Goal: Task Accomplishment & Management: Use online tool/utility

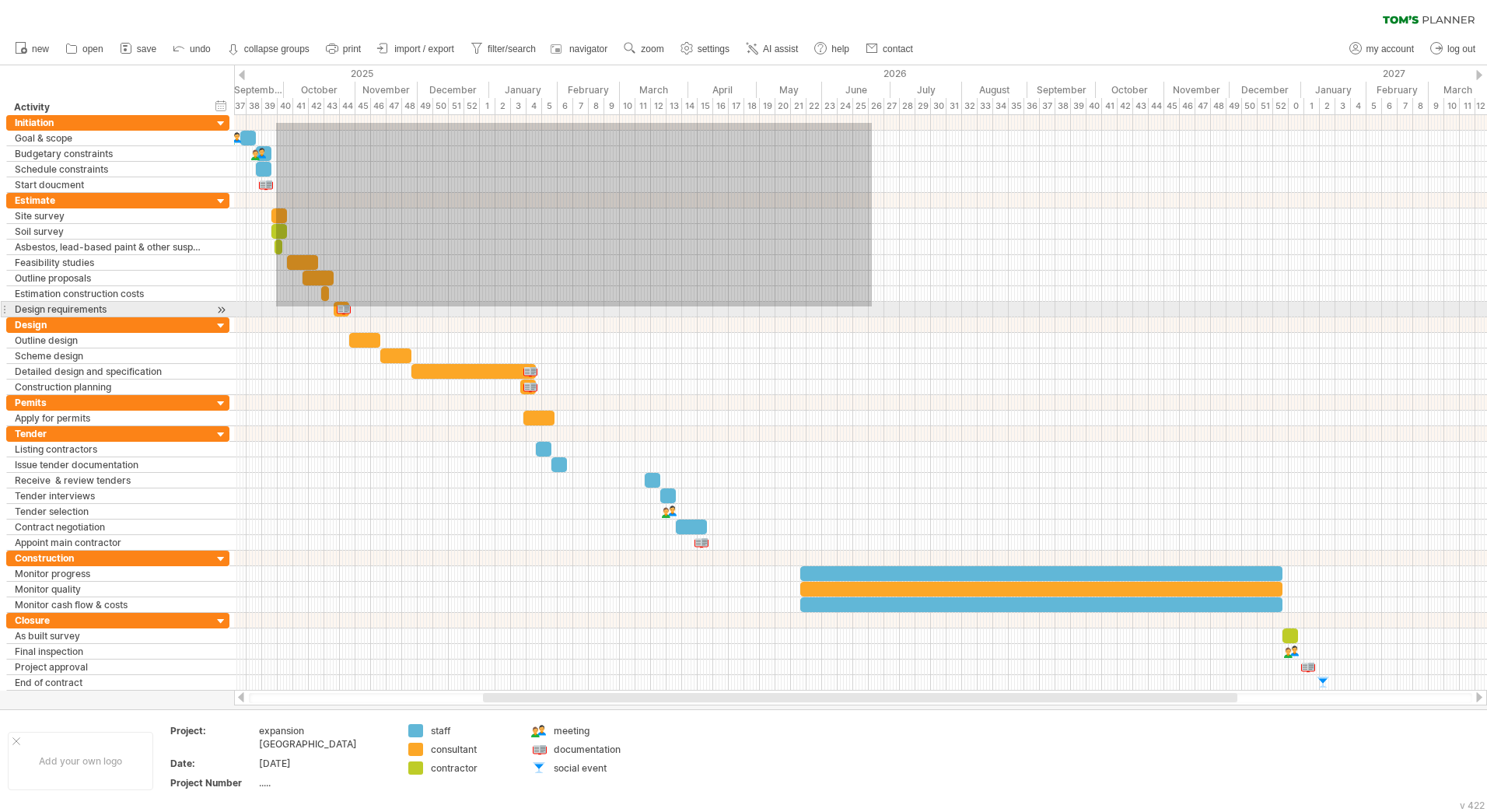
drag, startPoint x: 276, startPoint y: 123, endPoint x: 976, endPoint y: 326, distance: 728.8
click at [976, 326] on div at bounding box center [861, 403] width 1253 height 576
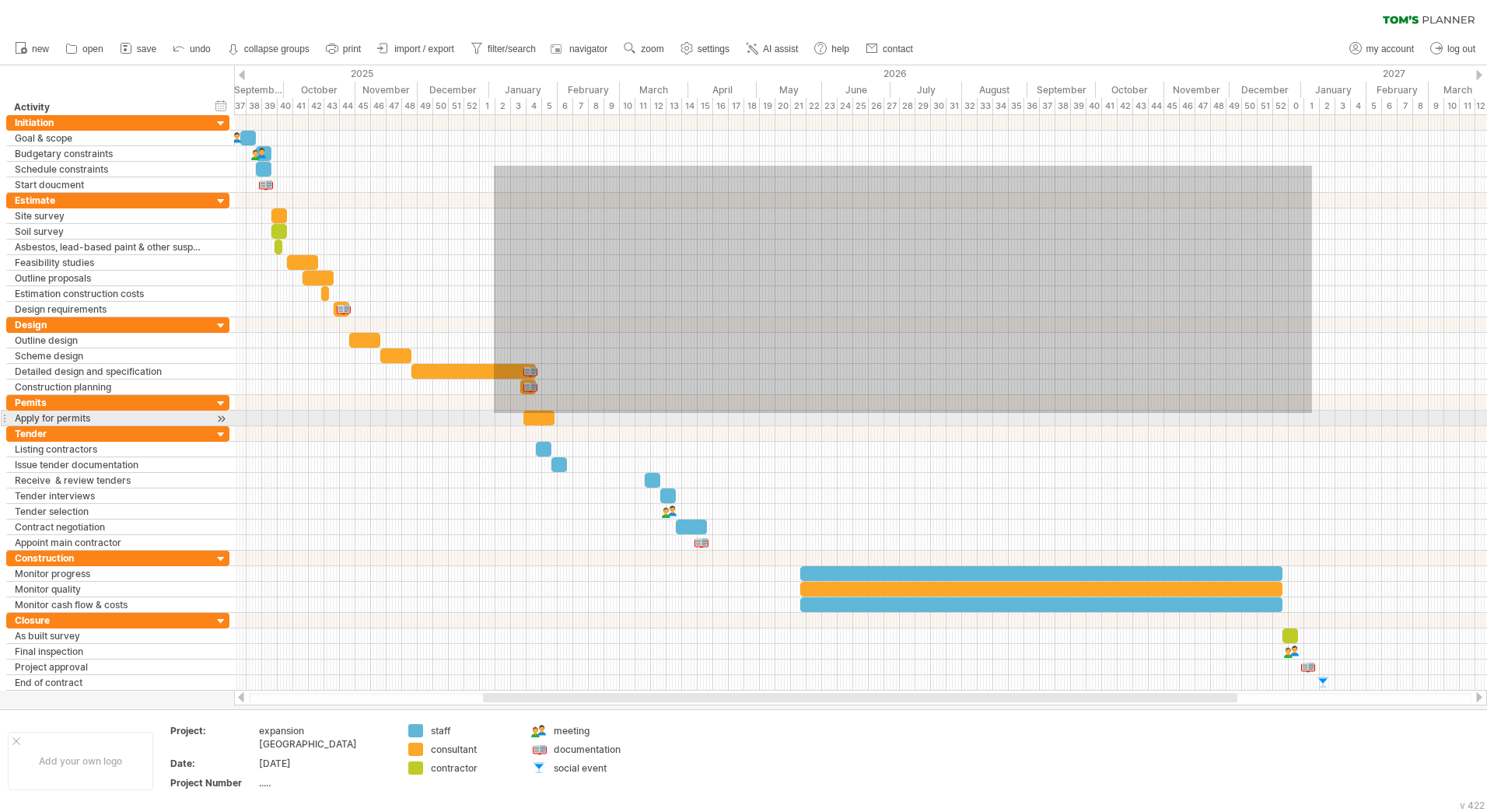
drag, startPoint x: 639, startPoint y: 228, endPoint x: 1324, endPoint y: 419, distance: 711.1
click at [1324, 419] on div at bounding box center [861, 403] width 1253 height 576
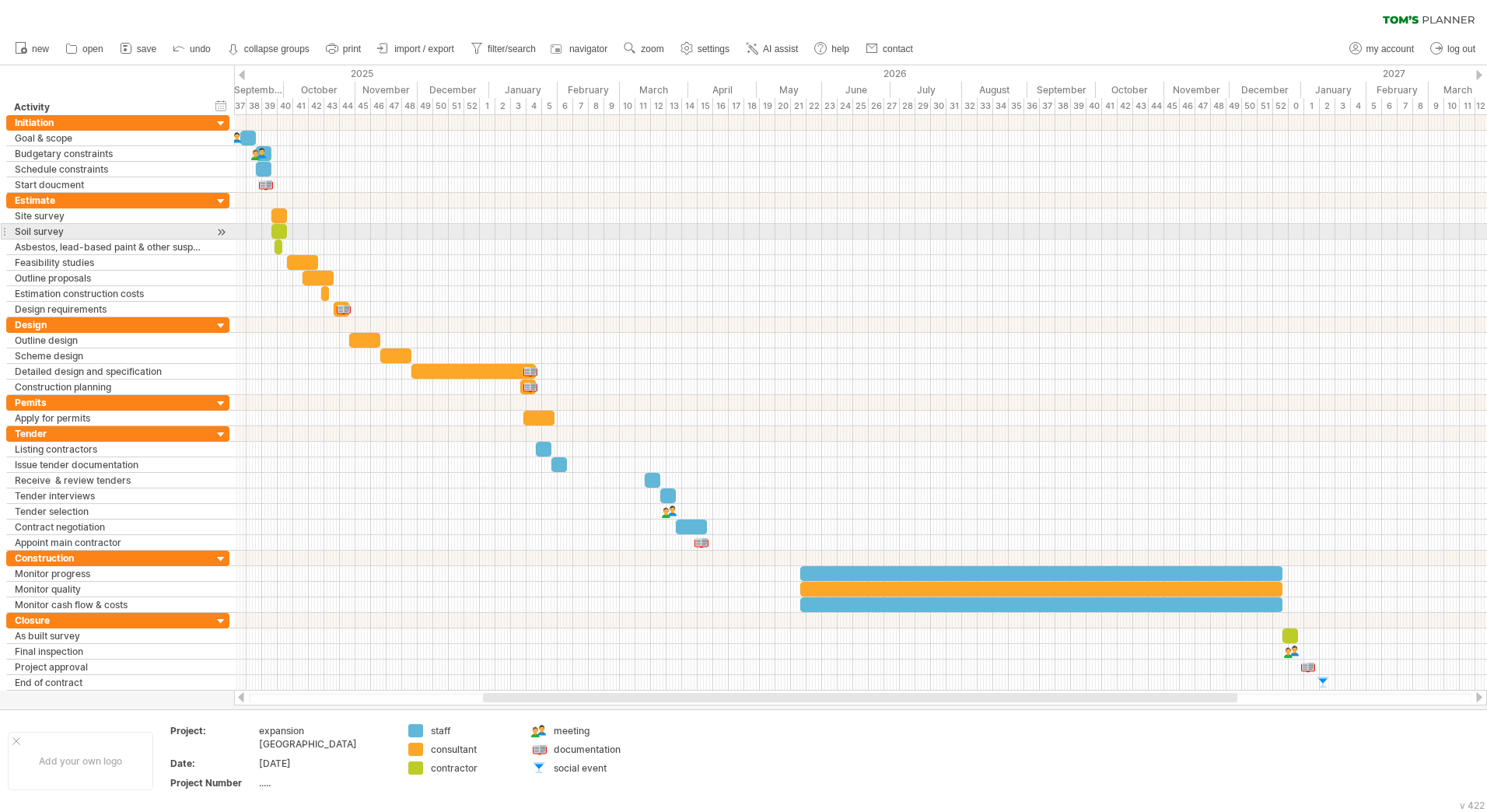
click at [963, 236] on div at bounding box center [861, 232] width 1253 height 15
click at [982, 227] on div at bounding box center [861, 232] width 1253 height 15
drag, startPoint x: 621, startPoint y: 280, endPoint x: 867, endPoint y: 307, distance: 247.5
click at [867, 307] on div at bounding box center [861, 255] width 1253 height 125
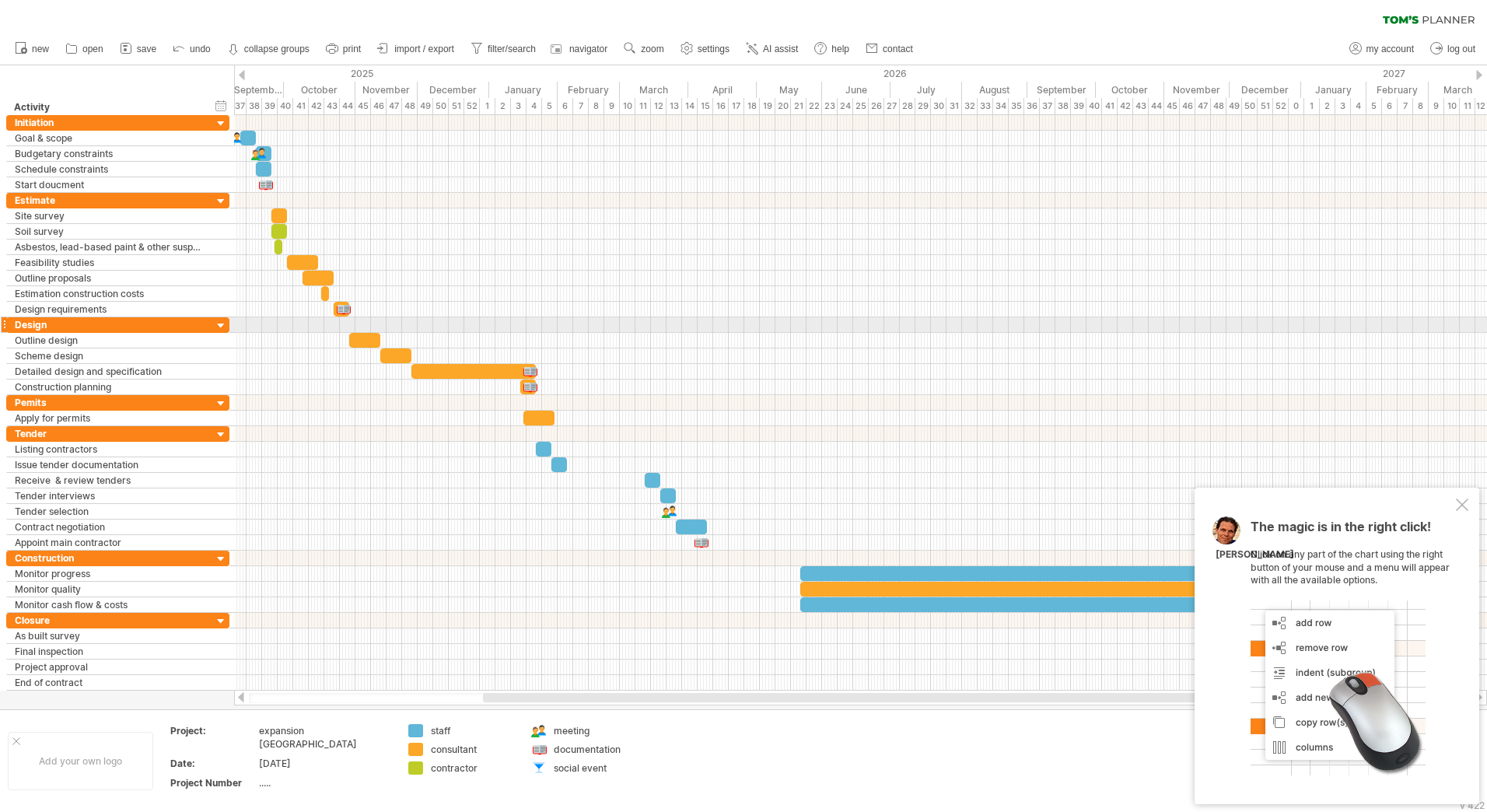
drag, startPoint x: 692, startPoint y: 252, endPoint x: 975, endPoint y: 339, distance: 296.1
click at [803, 296] on div "add time block" at bounding box center [815, 297] width 107 height 25
click at [861, 321] on span at bounding box center [856, 320] width 12 height 12
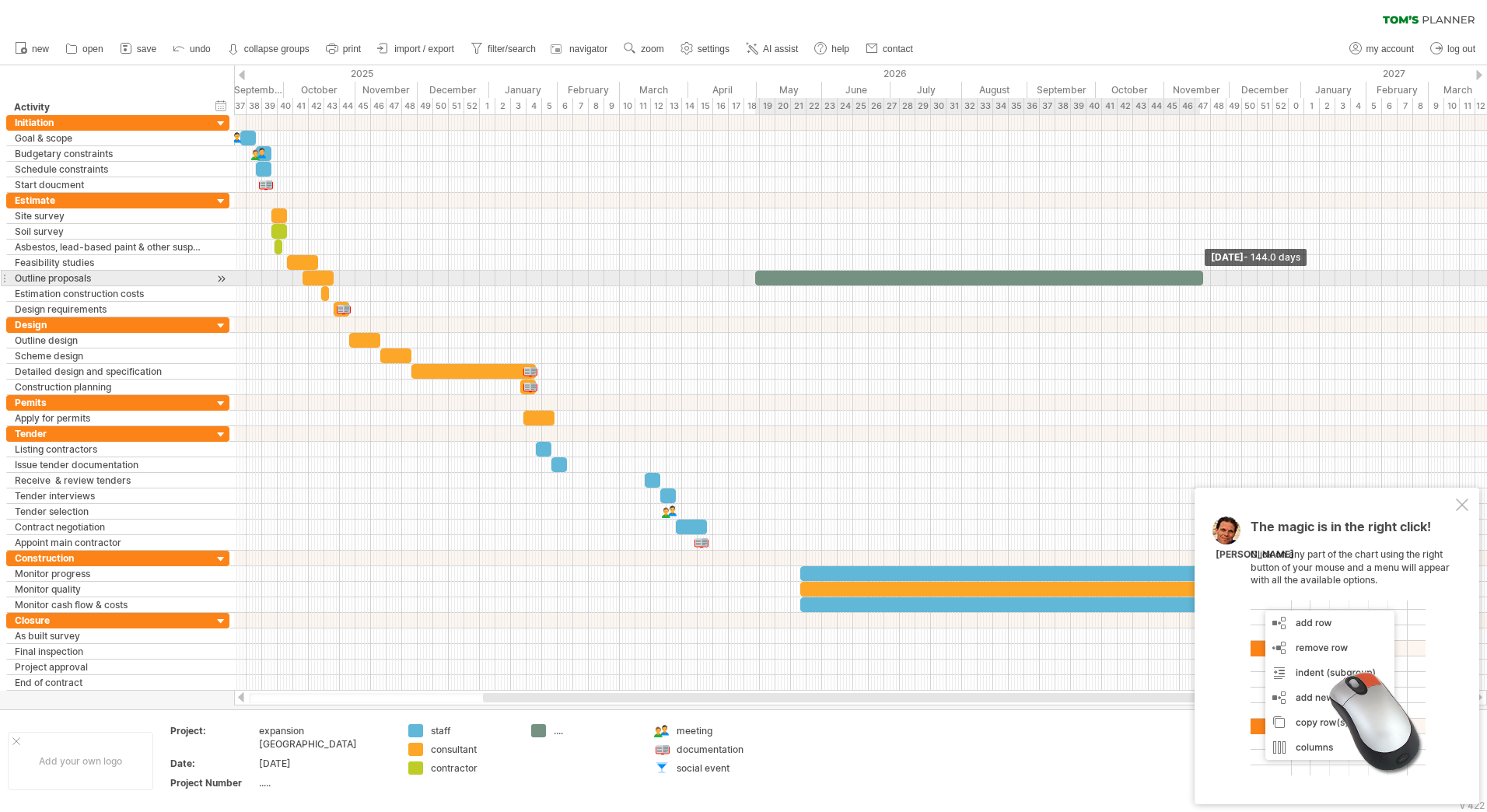
drag, startPoint x: 769, startPoint y: 276, endPoint x: 1201, endPoint y: 279, distance: 432.0
click at [1201, 279] on span at bounding box center [1204, 278] width 6 height 14
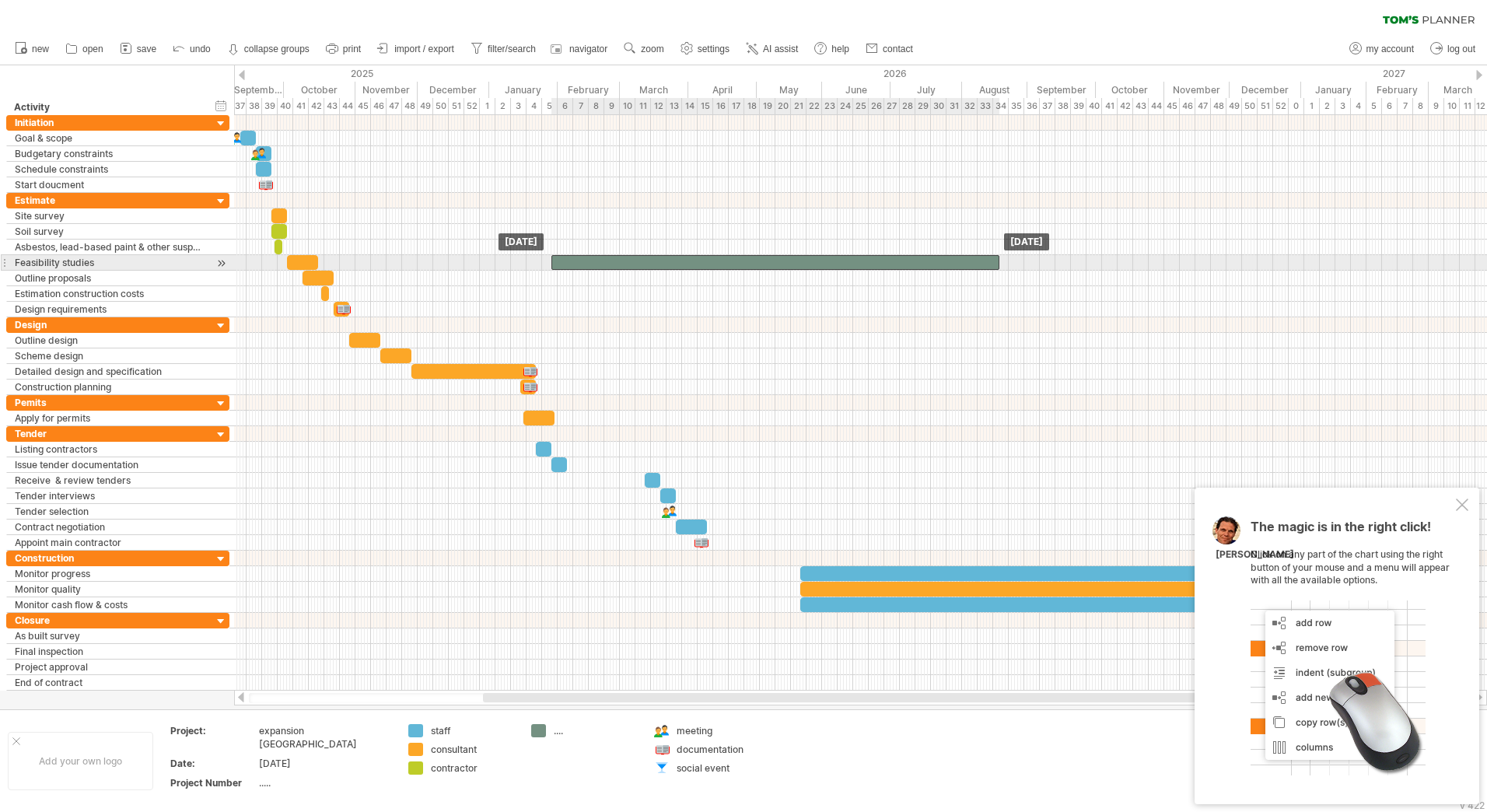
drag, startPoint x: 1111, startPoint y: 281, endPoint x: 910, endPoint y: 217, distance: 210.9
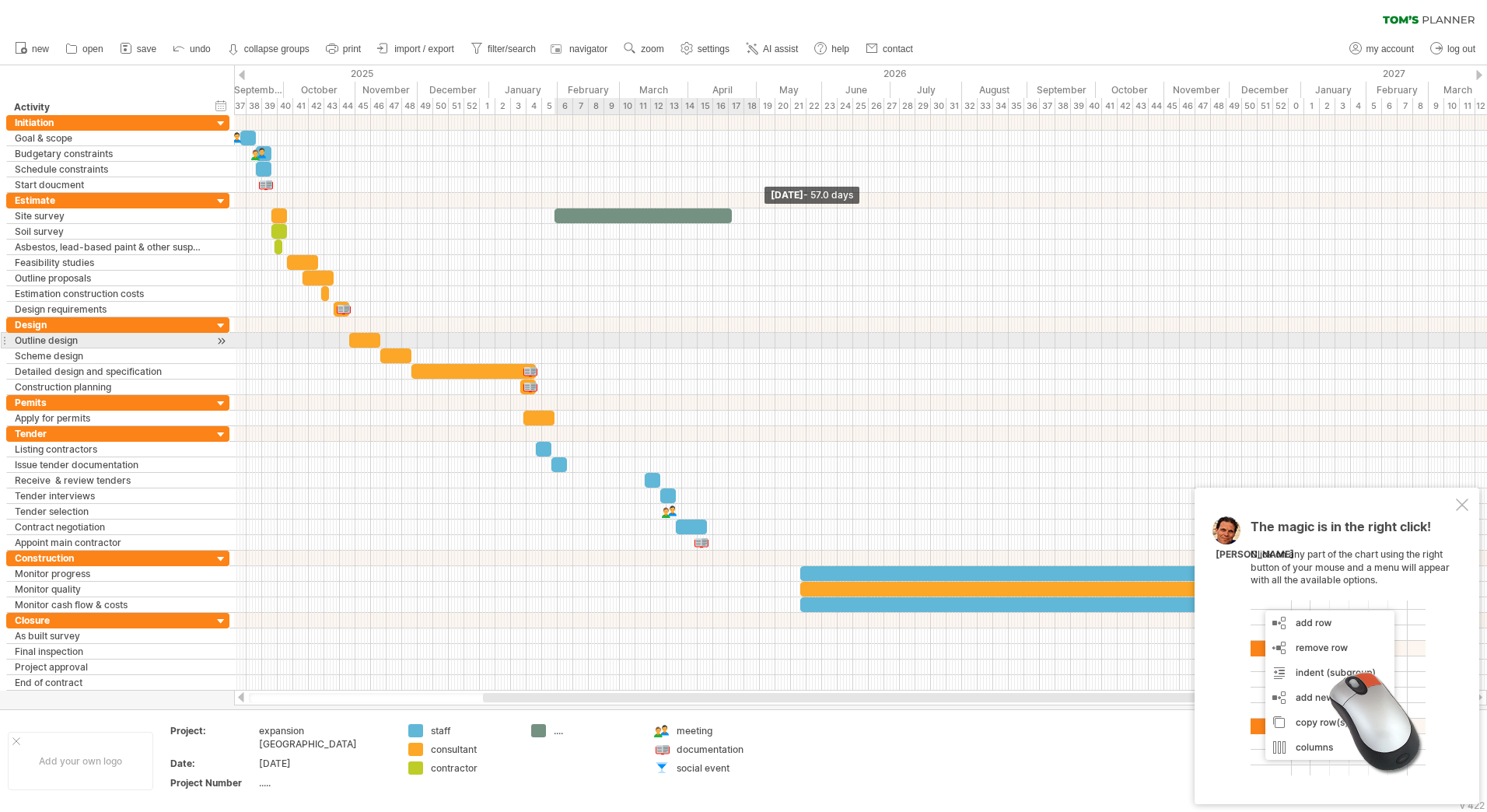
drag, startPoint x: 1001, startPoint y: 215, endPoint x: 705, endPoint y: 334, distance: 319.0
click at [705, 334] on div "[DATE] - 57.0 days [DATE]" at bounding box center [861, 403] width 1253 height 576
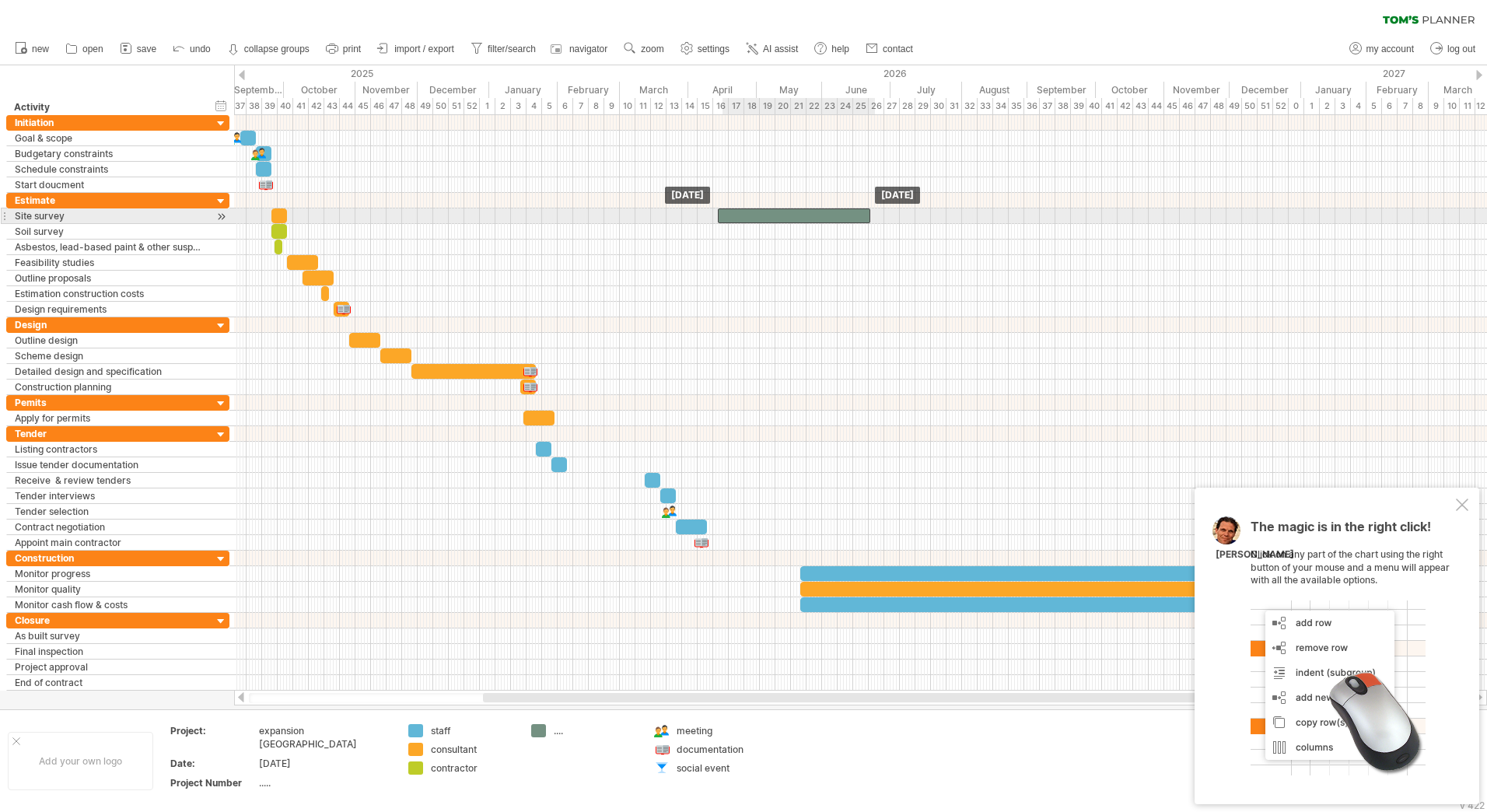
drag, startPoint x: 672, startPoint y: 219, endPoint x: 688, endPoint y: 157, distance: 64.0
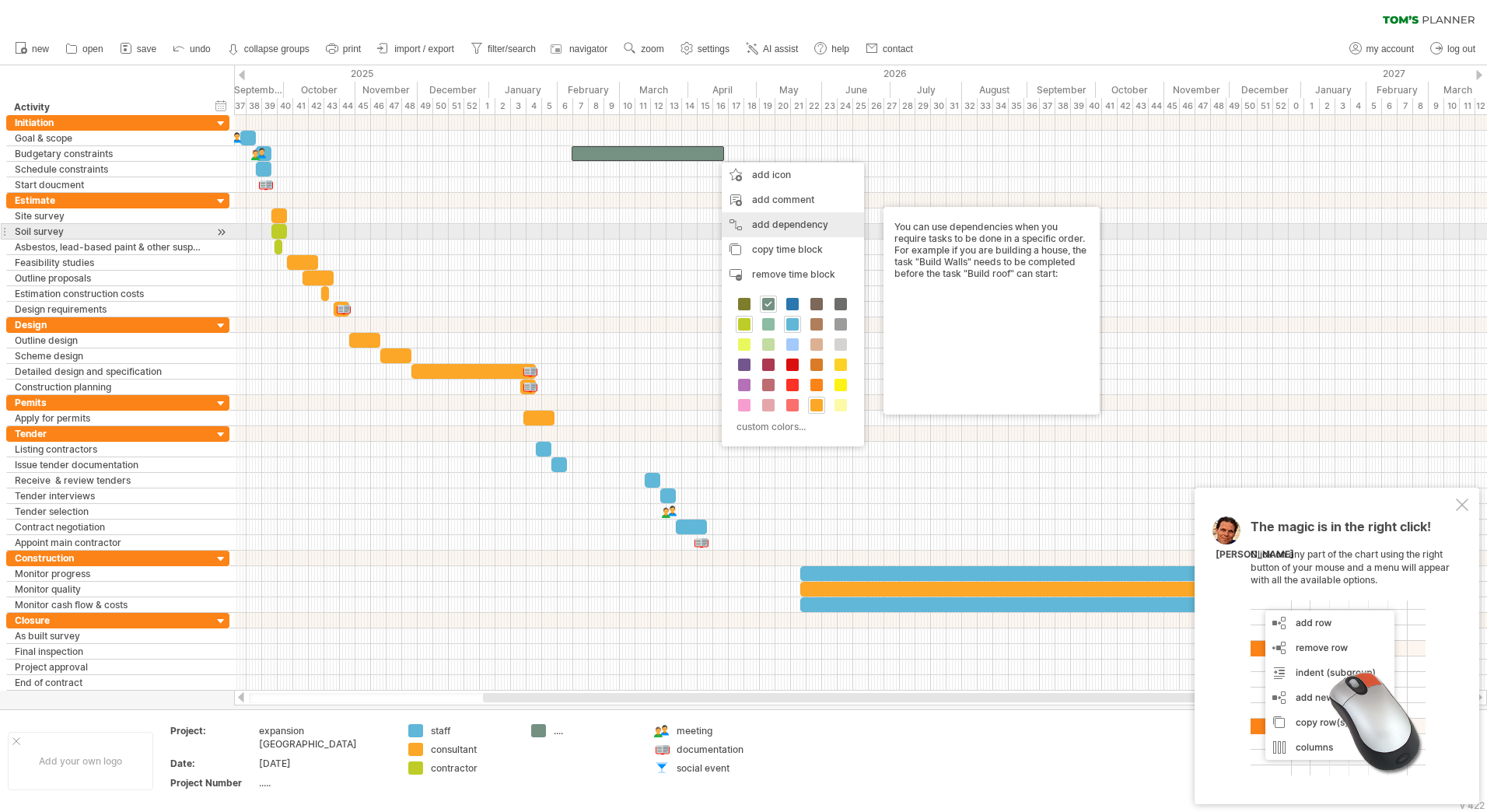
click at [776, 232] on div "add dependency You can use dependencies when you require tasks to be done in a …" at bounding box center [793, 224] width 142 height 25
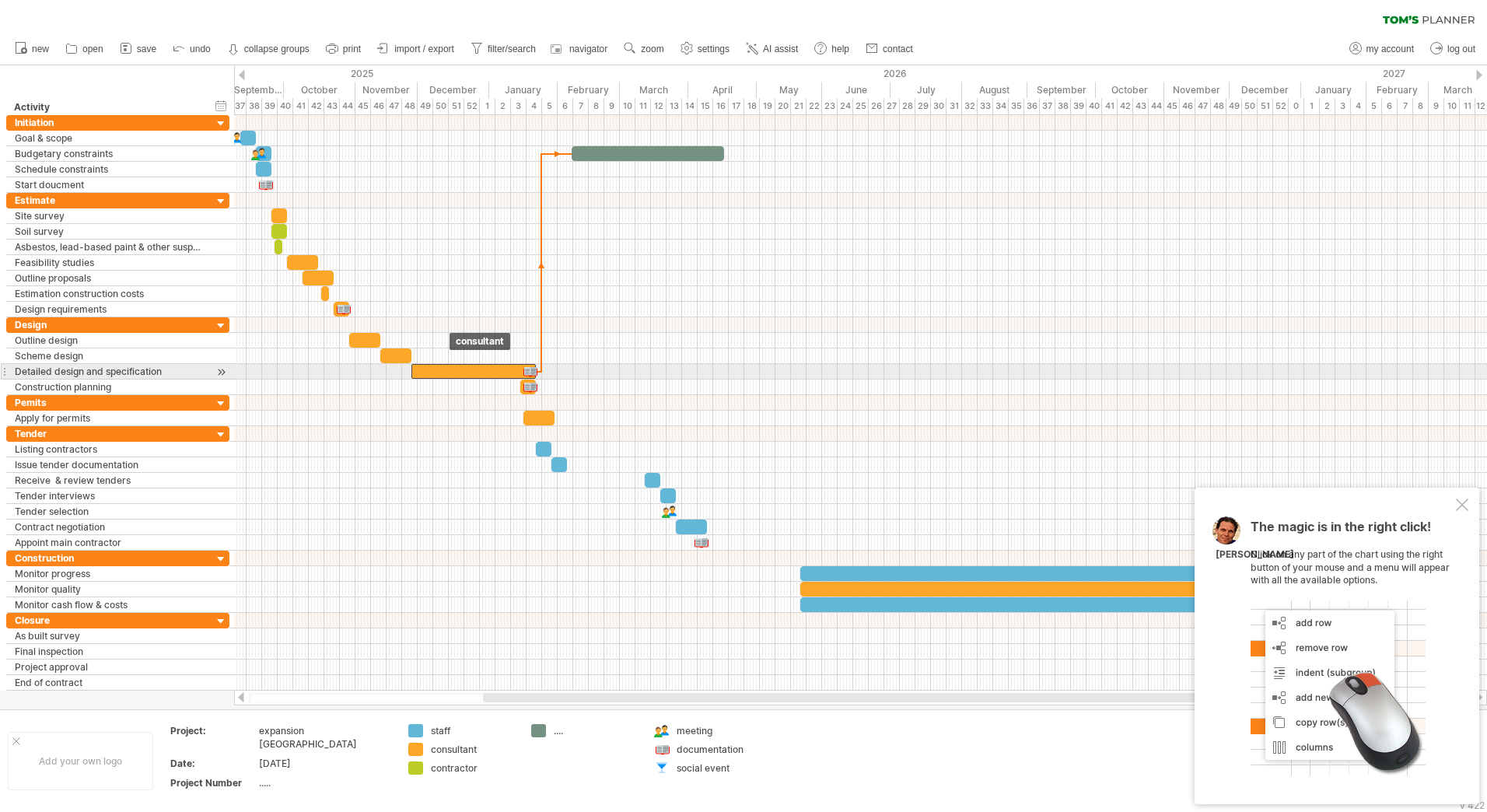
click at [469, 370] on div at bounding box center [474, 371] width 125 height 14
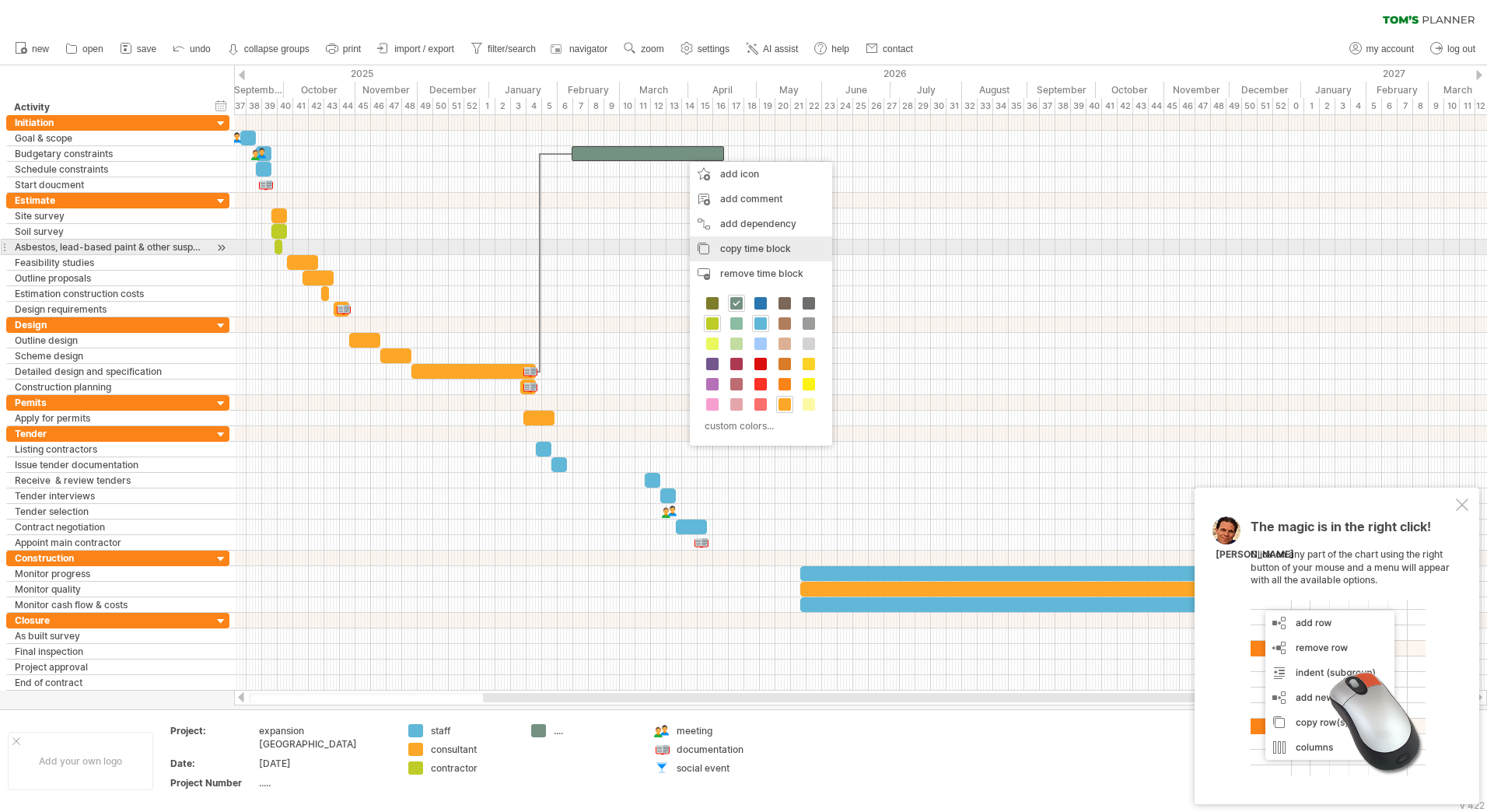
click at [1015, 248] on div at bounding box center [861, 247] width 1253 height 15
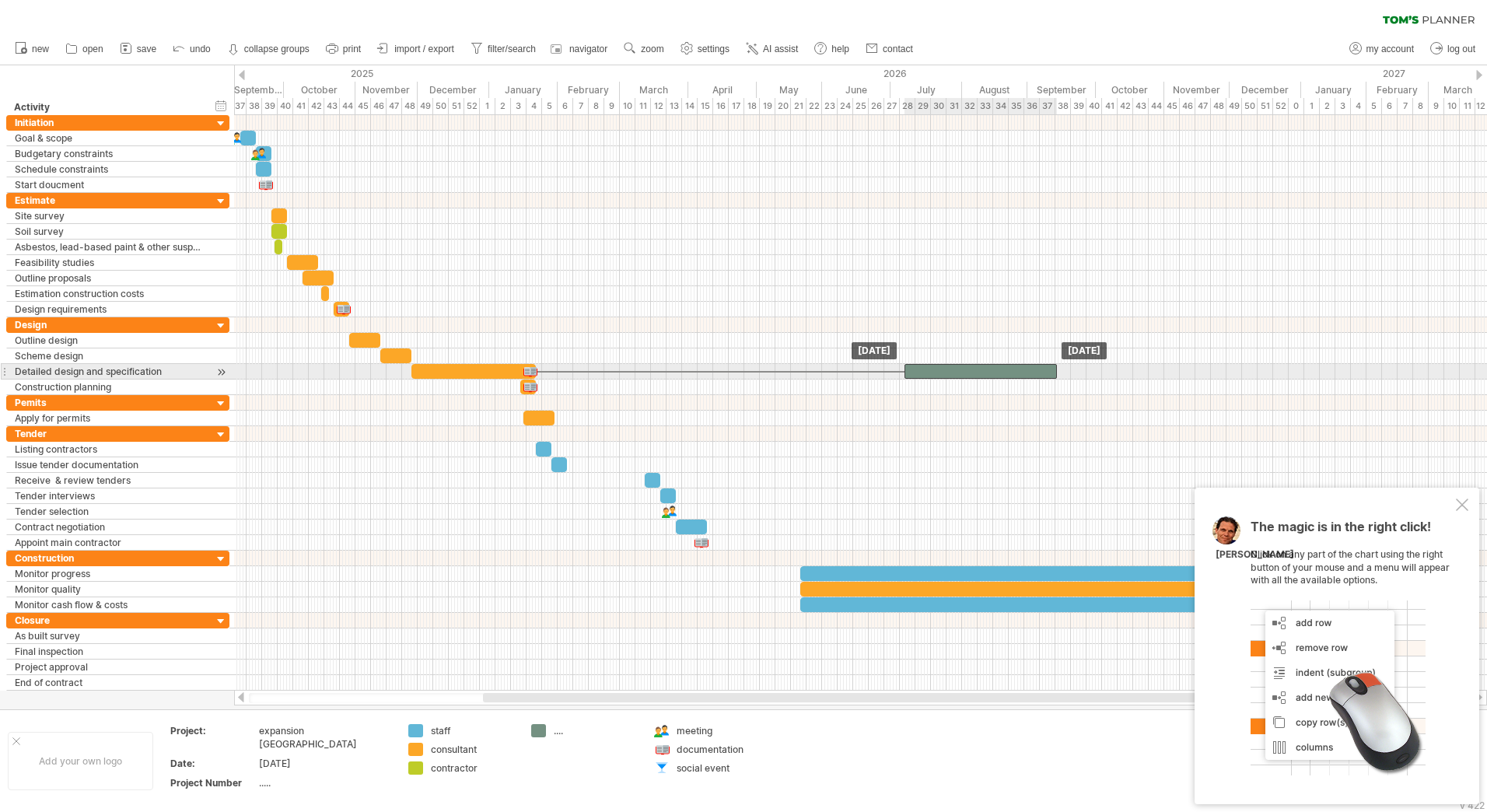
drag, startPoint x: 622, startPoint y: 156, endPoint x: 955, endPoint y: 369, distance: 395.3
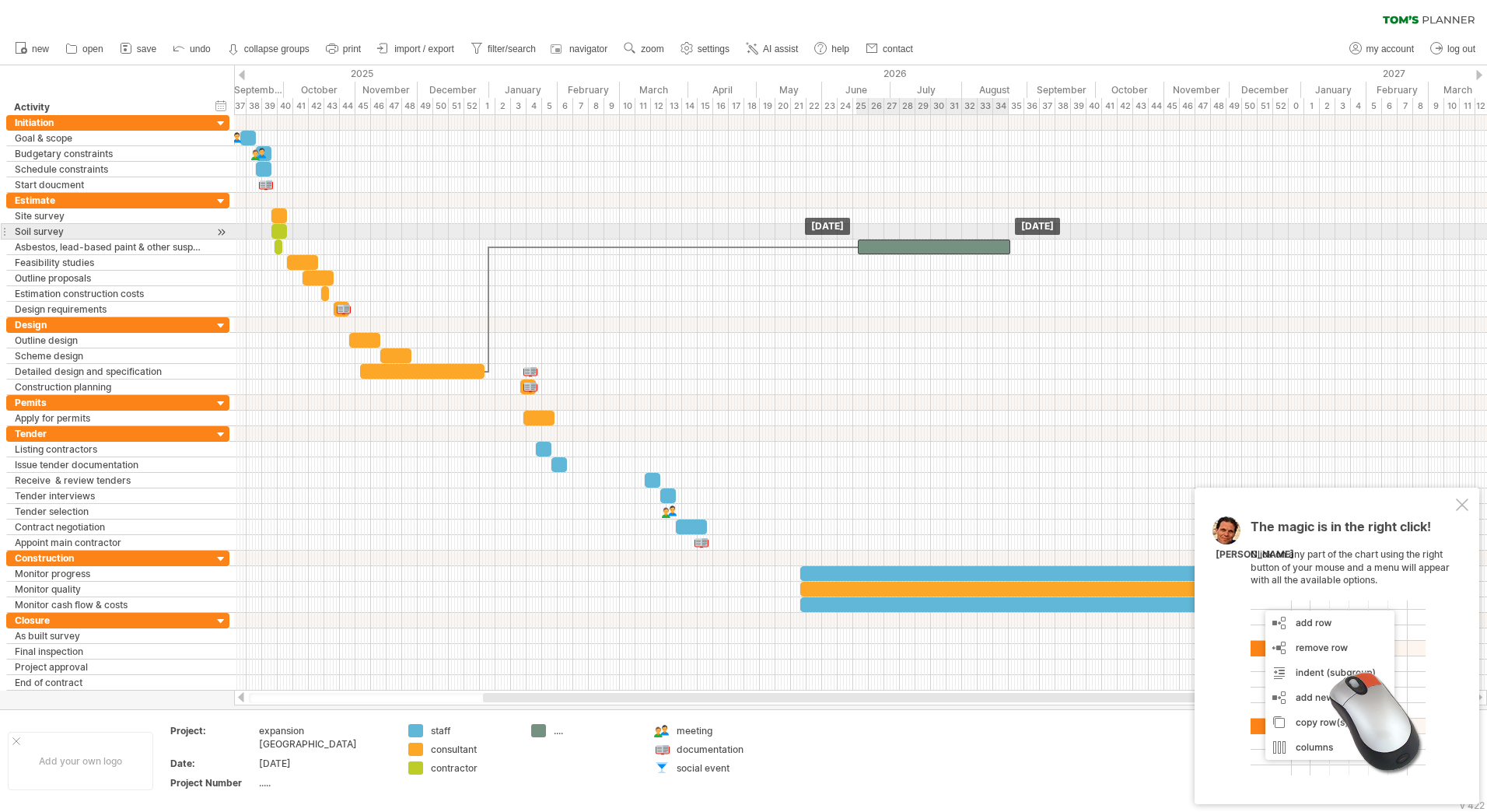
drag, startPoint x: 955, startPoint y: 369, endPoint x: 909, endPoint y: 240, distance: 137.0
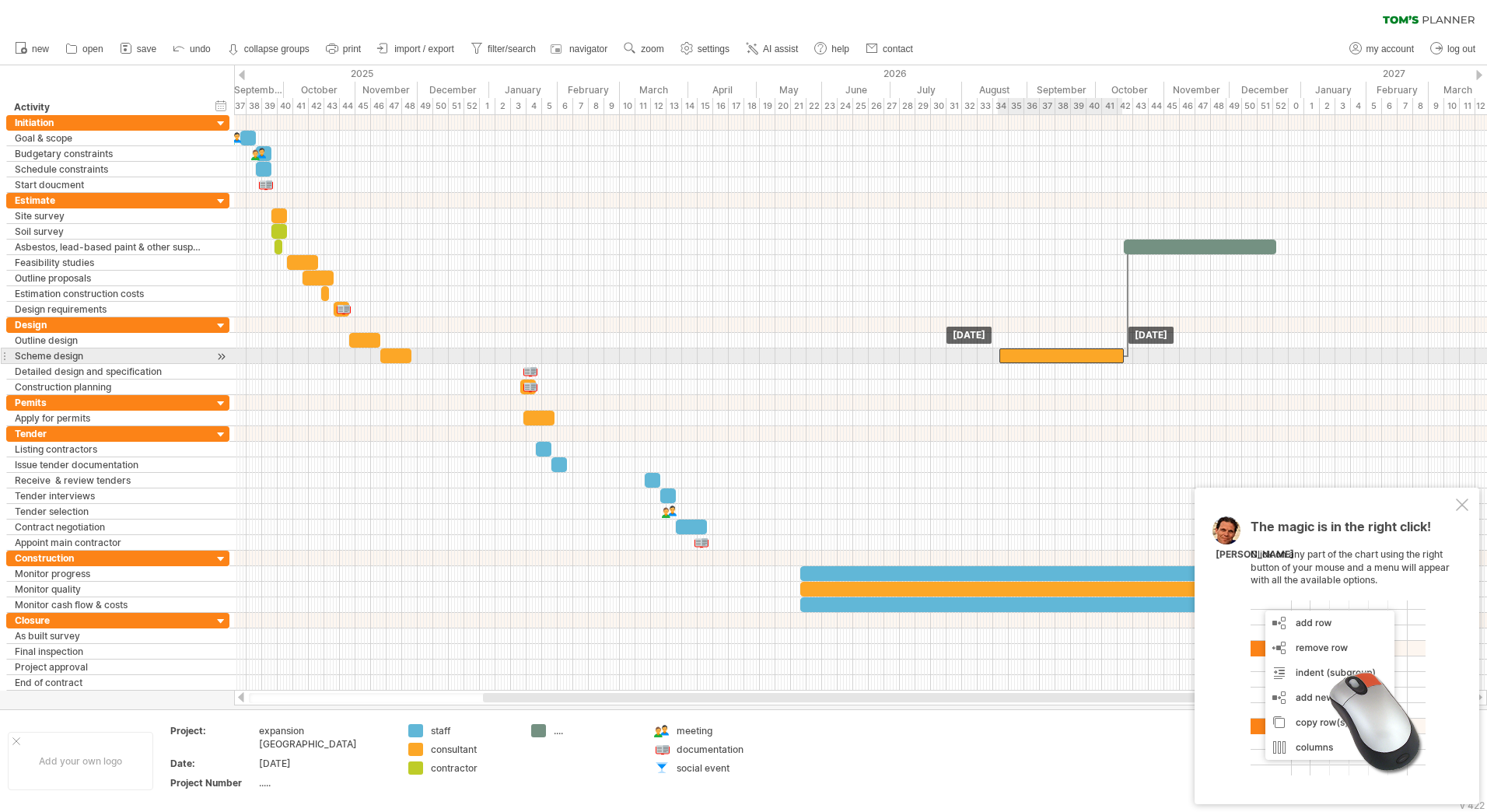
drag, startPoint x: 450, startPoint y: 370, endPoint x: 1088, endPoint y: 361, distance: 638.1
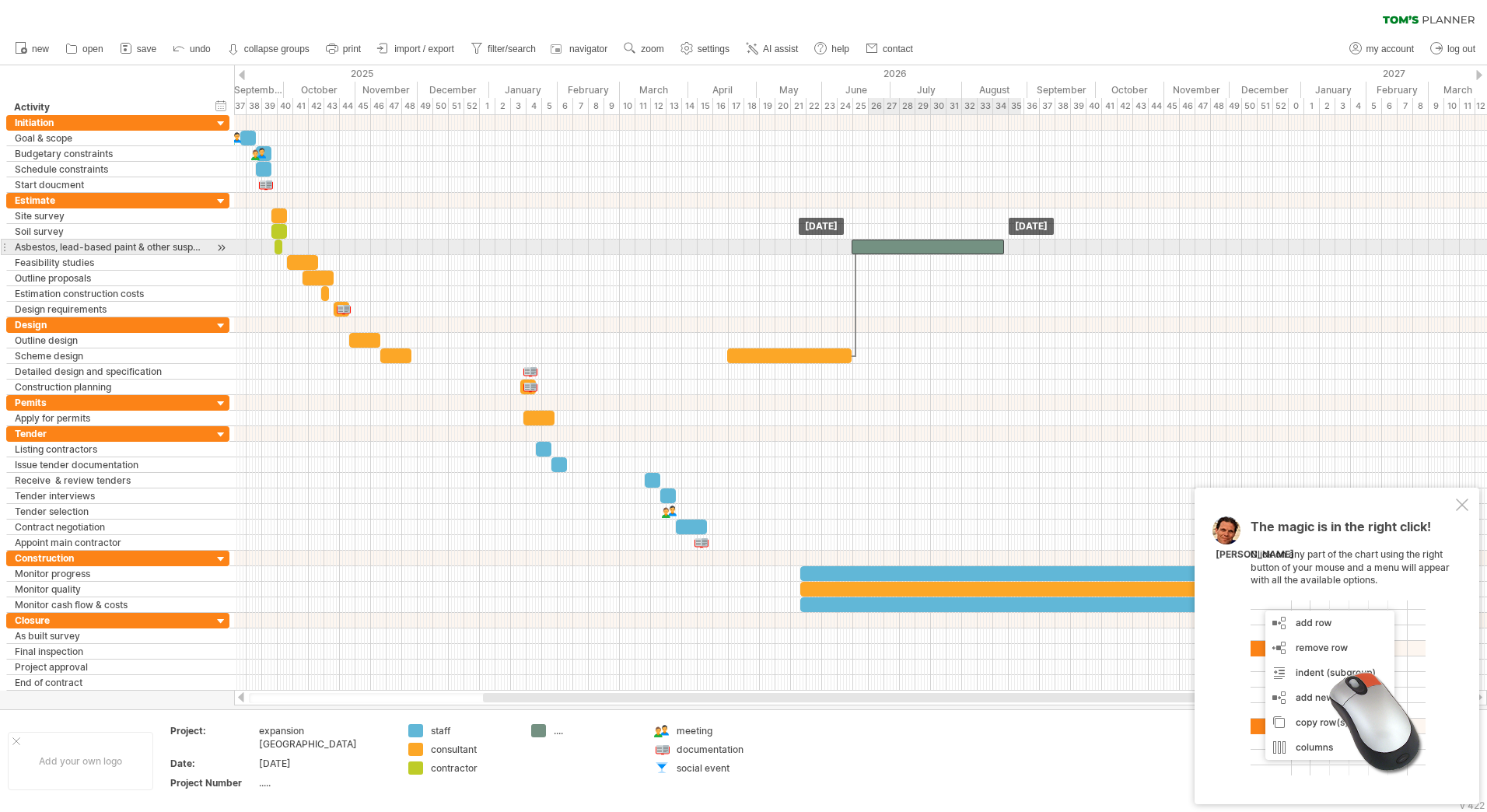
drag, startPoint x: 1143, startPoint y: 243, endPoint x: 812, endPoint y: 245, distance: 331.0
click at [852, 245] on div at bounding box center [928, 247] width 153 height 14
click at [832, 244] on div at bounding box center [871, 247] width 153 height 14
click at [224, 246] on div at bounding box center [221, 248] width 14 height 16
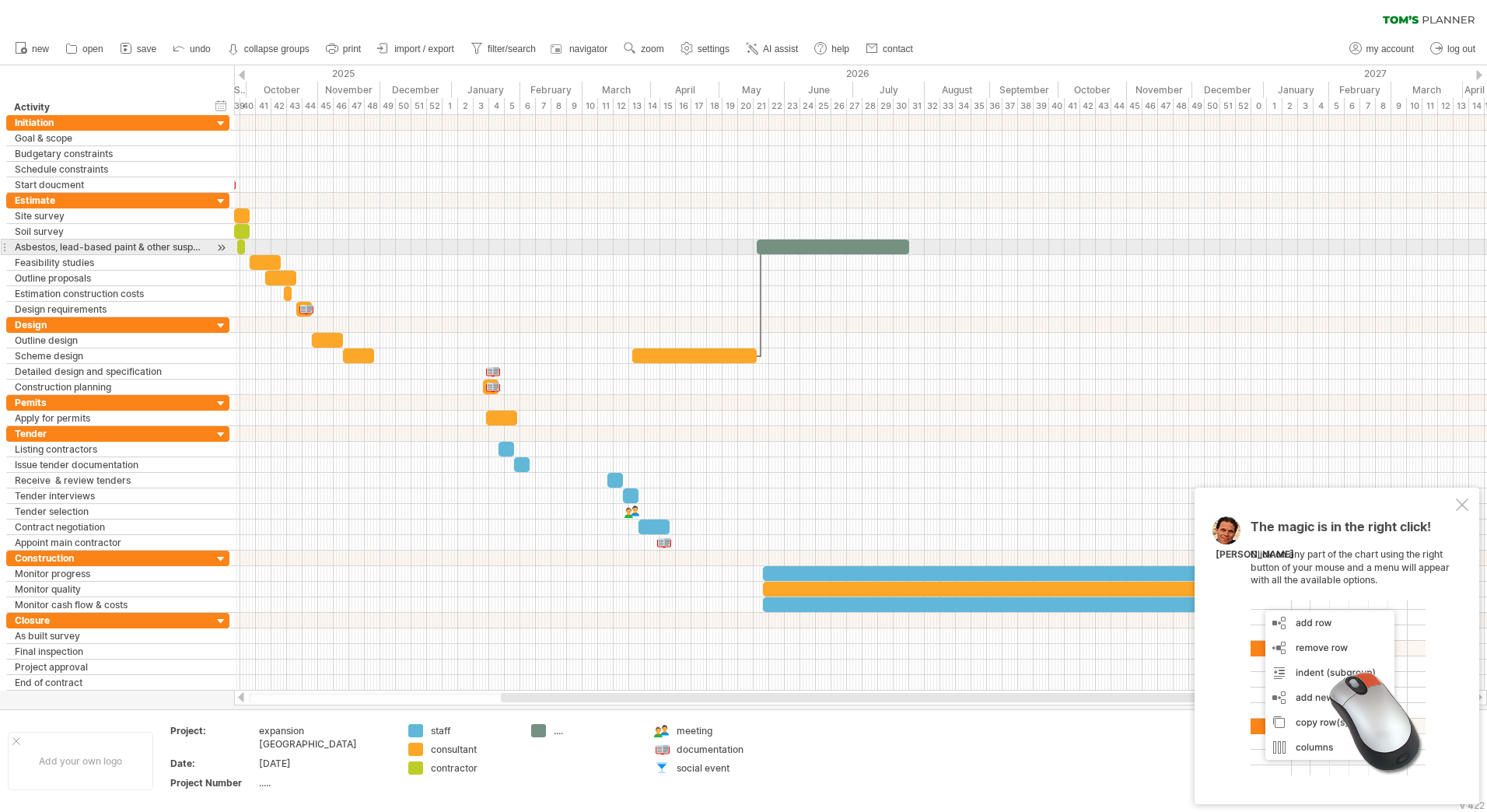
click at [224, 246] on div at bounding box center [221, 248] width 14 height 16
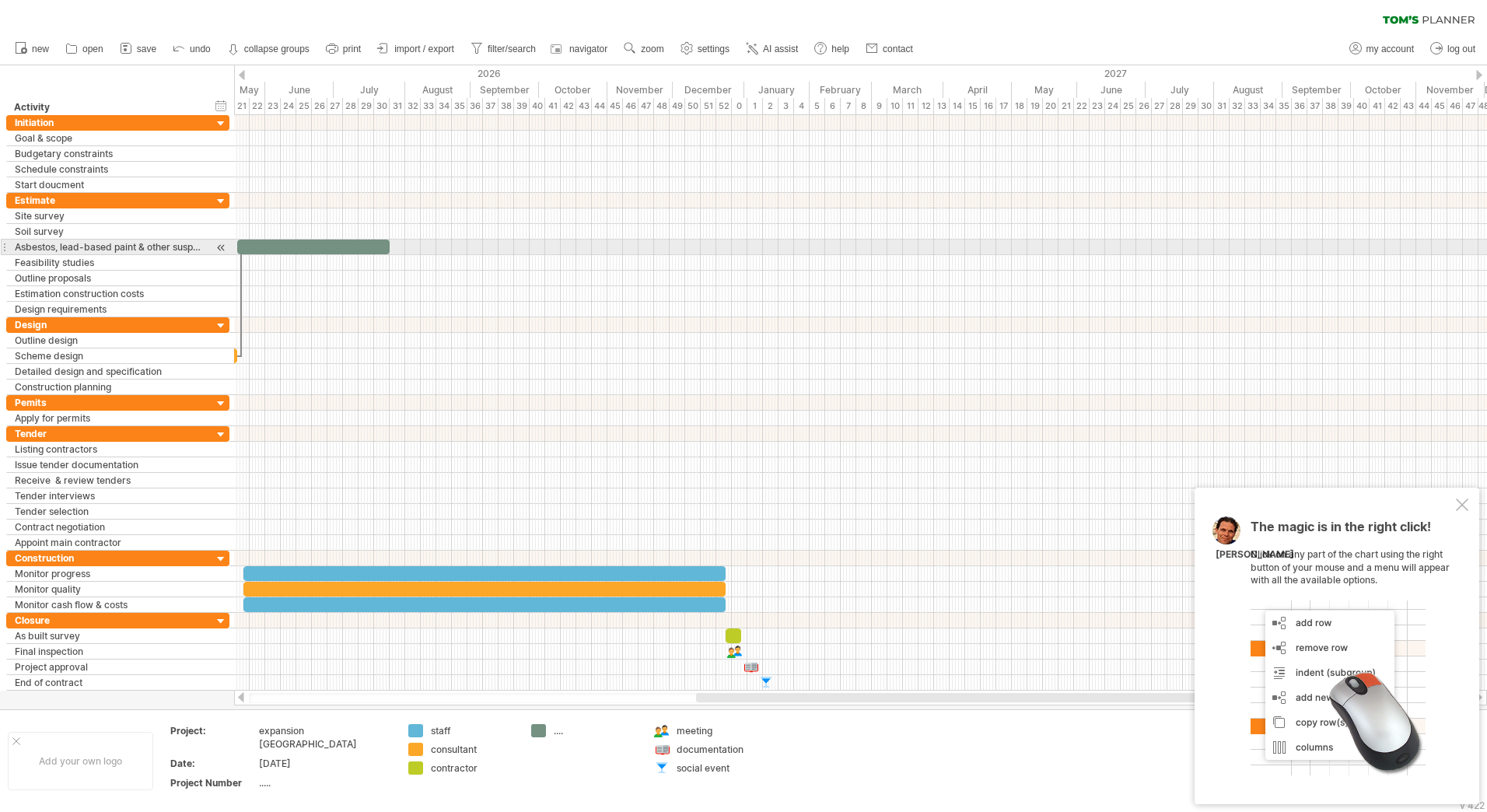
click at [224, 246] on div at bounding box center [221, 248] width 14 height 16
